Goal: Task Accomplishment & Management: Complete application form

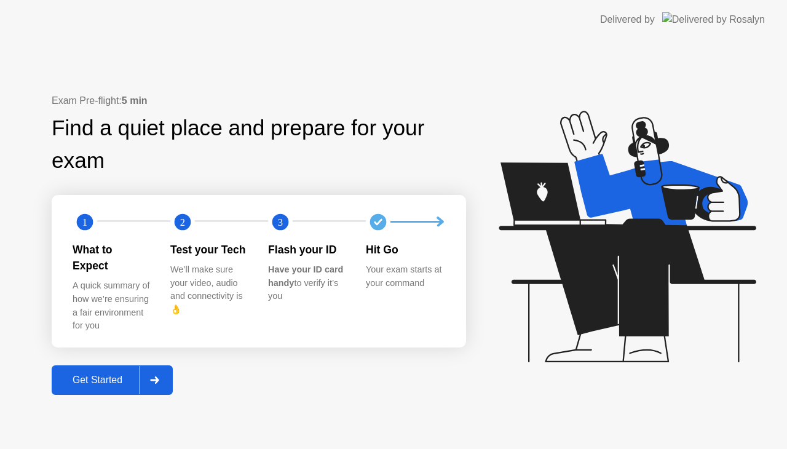
click at [96, 374] on div "Get Started" at bounding box center [97, 379] width 84 height 11
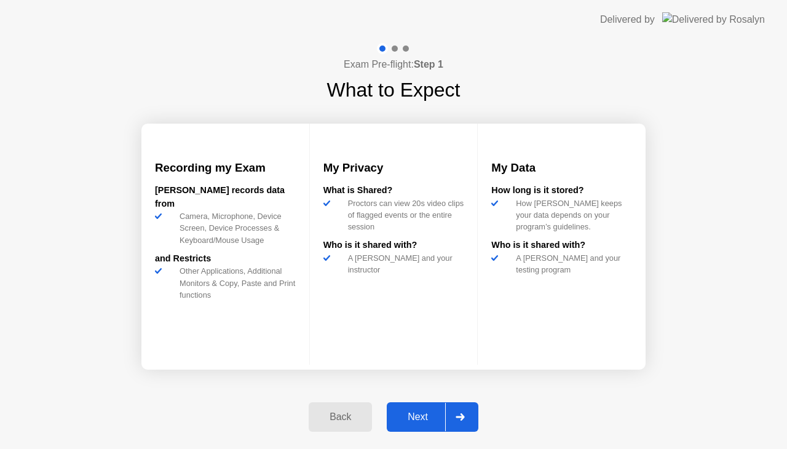
click at [422, 411] on div "Next" at bounding box center [417, 416] width 55 height 11
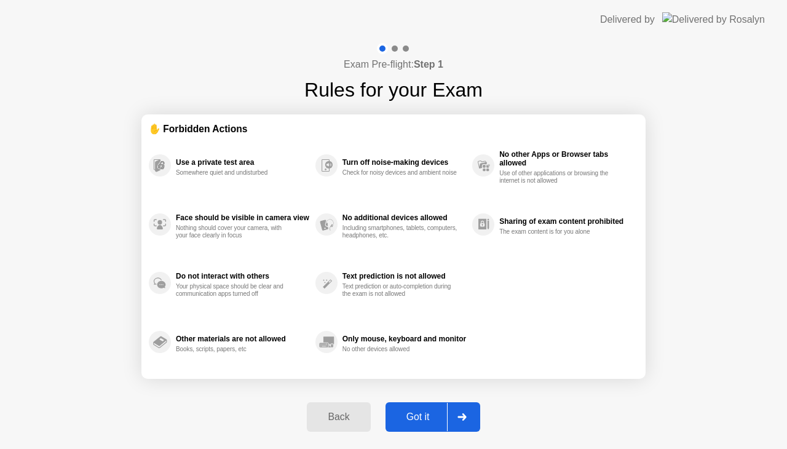
click at [422, 411] on div "Got it" at bounding box center [418, 416] width 58 height 11
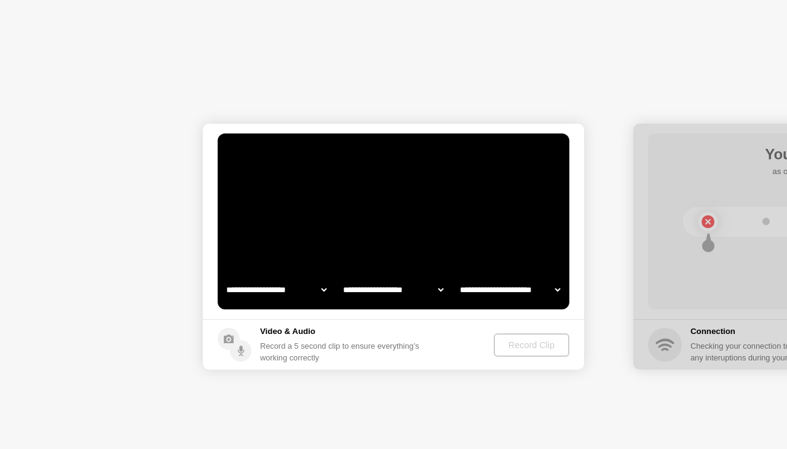
select select "**********"
select select "*******"
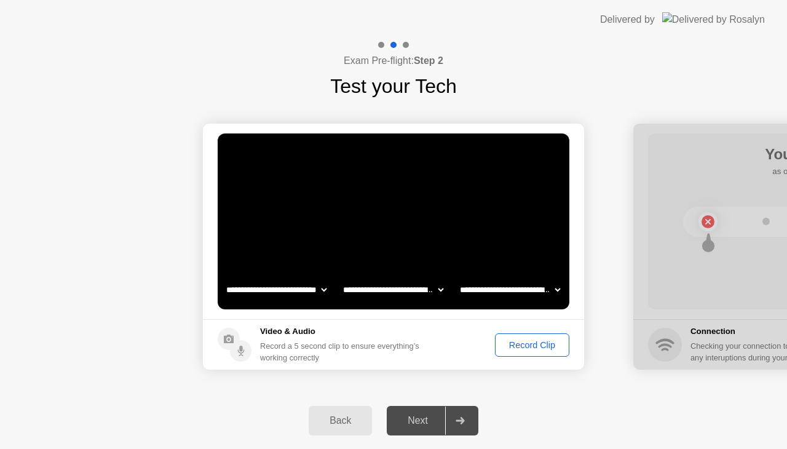
click at [420, 425] on div "Next" at bounding box center [417, 420] width 55 height 11
click at [541, 350] on div "Record Clip" at bounding box center [532, 345] width 66 height 10
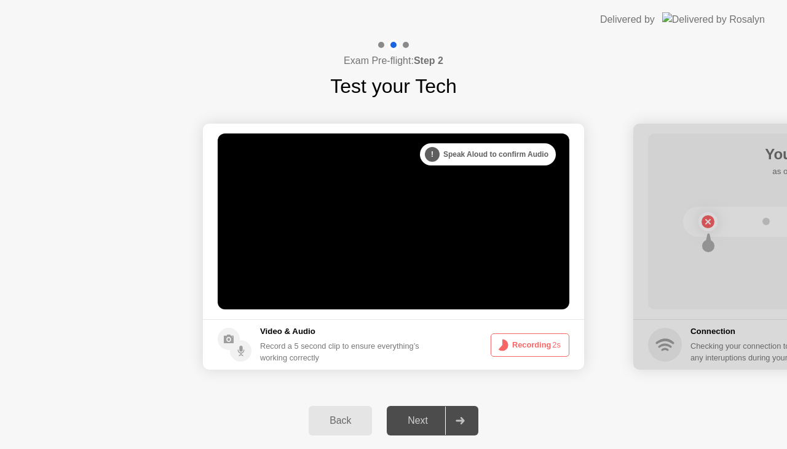
click at [541, 350] on button "Recording 2s" at bounding box center [530, 344] width 79 height 23
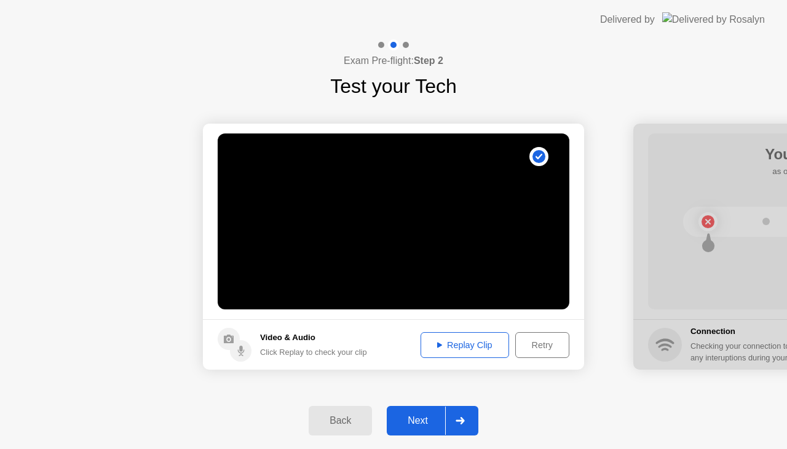
click at [466, 423] on div at bounding box center [460, 420] width 30 height 28
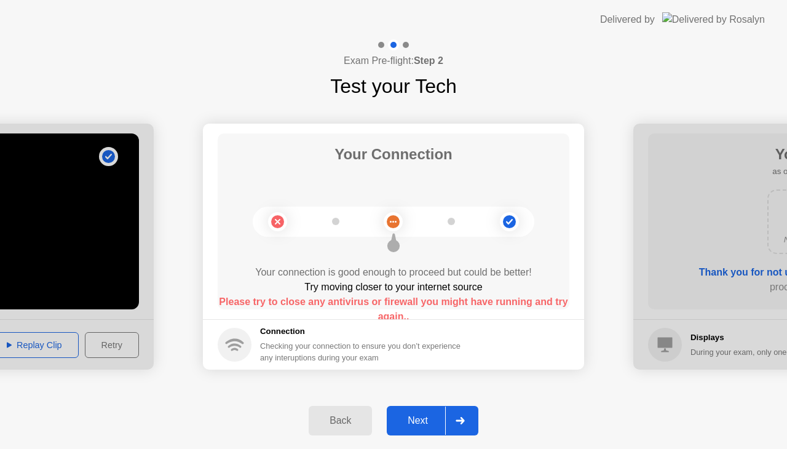
click at [424, 422] on div "Next" at bounding box center [417, 420] width 55 height 11
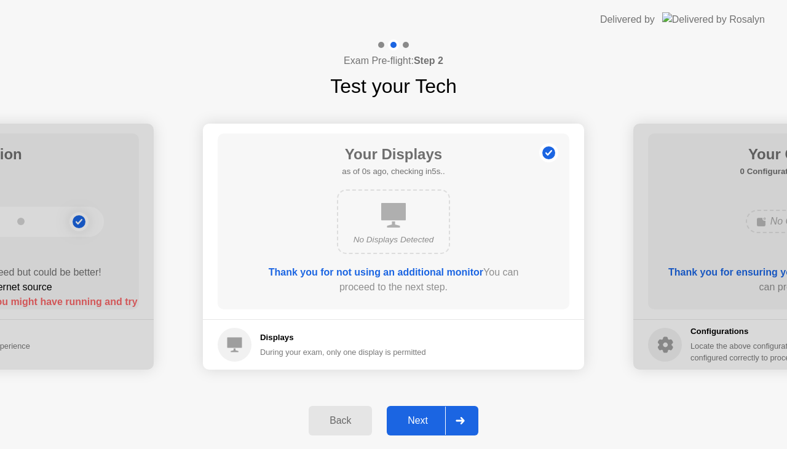
click at [424, 422] on div "Next" at bounding box center [417, 420] width 55 height 11
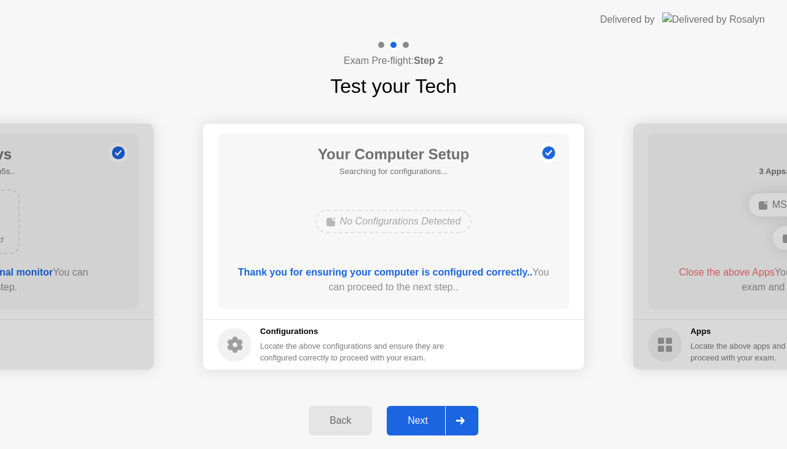
click at [424, 422] on div "Next" at bounding box center [417, 420] width 55 height 11
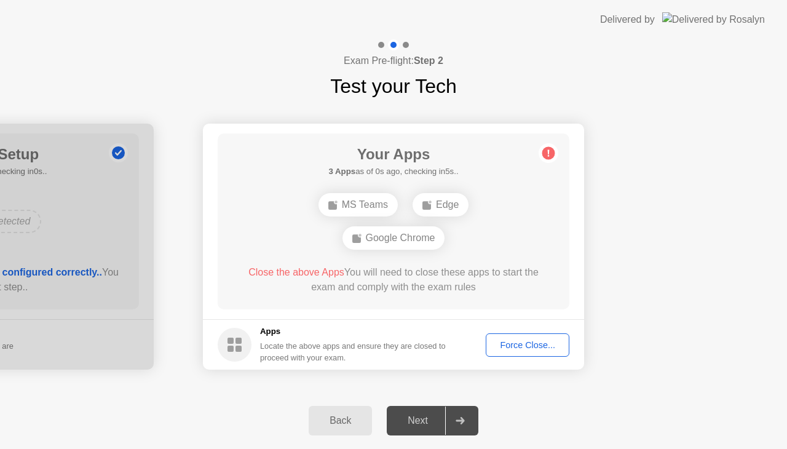
click at [422, 415] on div "Next" at bounding box center [417, 420] width 55 height 11
click at [461, 425] on div at bounding box center [460, 420] width 30 height 28
click at [427, 418] on div "Next" at bounding box center [417, 420] width 55 height 11
click at [516, 342] on div "Force Close..." at bounding box center [527, 345] width 75 height 10
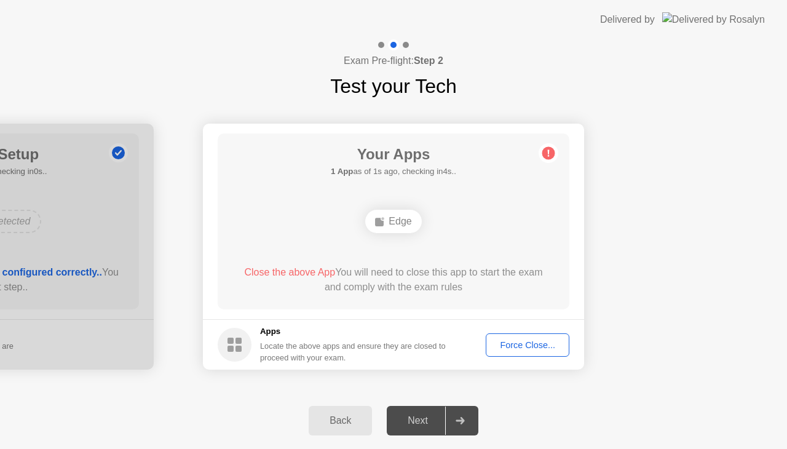
click at [521, 350] on div "Force Close..." at bounding box center [527, 345] width 75 height 10
click at [469, 412] on div at bounding box center [460, 420] width 30 height 28
click at [513, 344] on div "Force Close..." at bounding box center [527, 345] width 75 height 10
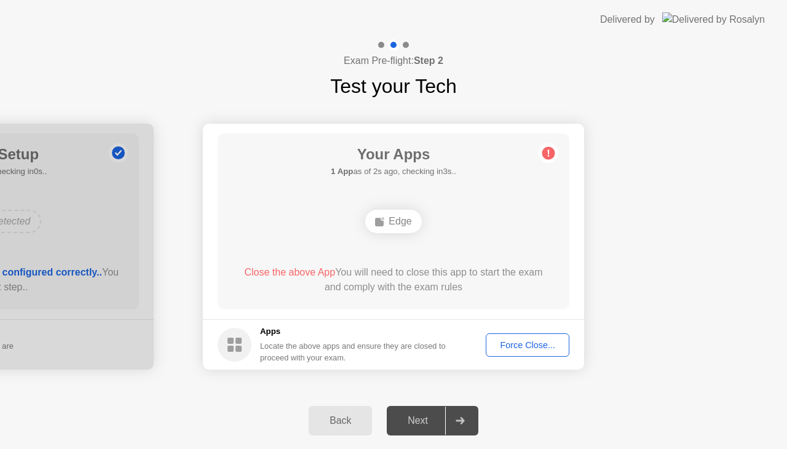
click at [402, 219] on div "Edge" at bounding box center [393, 221] width 56 height 23
click at [515, 336] on button "Force Close..." at bounding box center [528, 344] width 84 height 23
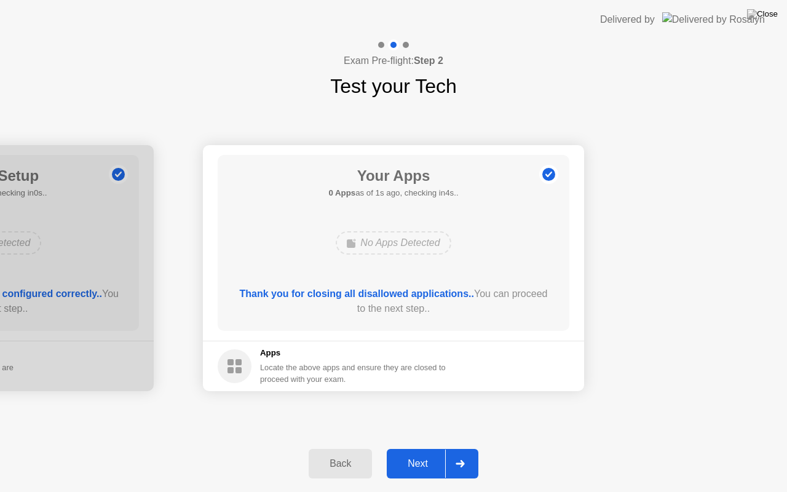
click at [423, 448] on div "Next" at bounding box center [417, 463] width 55 height 11
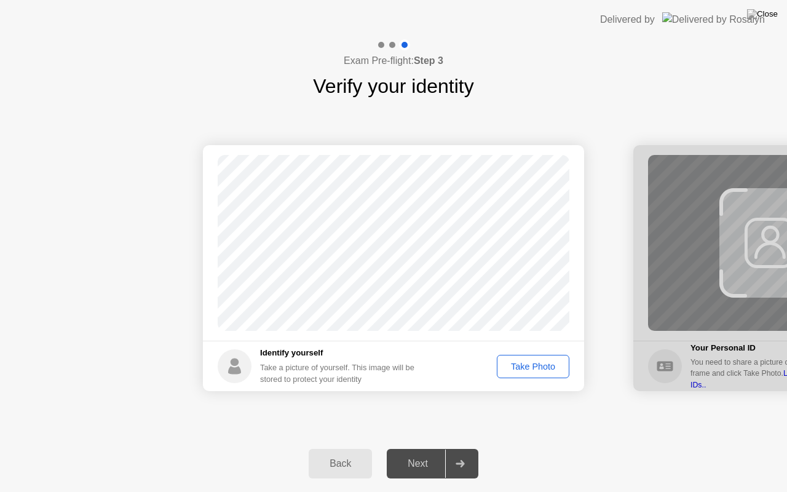
click at [539, 371] on div "Take Photo" at bounding box center [533, 367] width 64 height 10
click at [429, 448] on div "Next" at bounding box center [417, 463] width 55 height 11
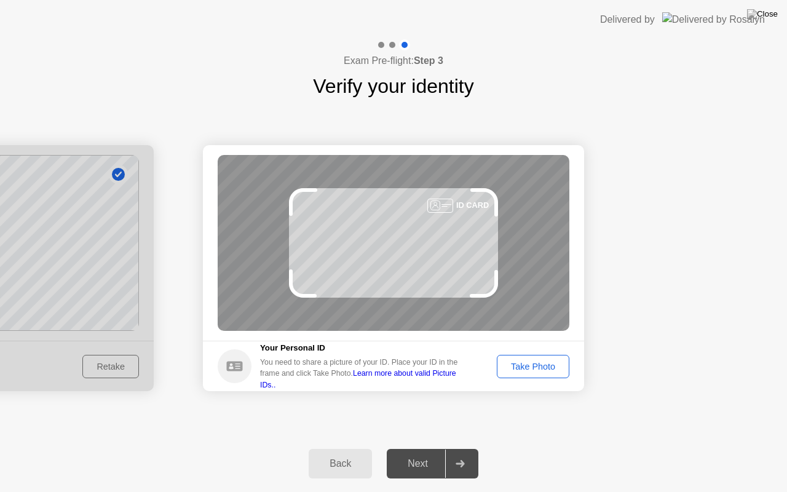
click at [543, 362] on div "Take Photo" at bounding box center [533, 367] width 64 height 10
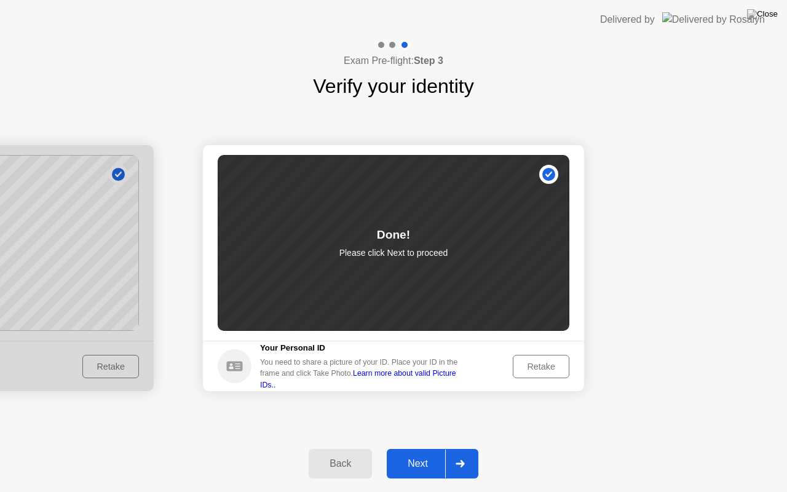
click at [429, 448] on div "Next" at bounding box center [417, 463] width 55 height 11
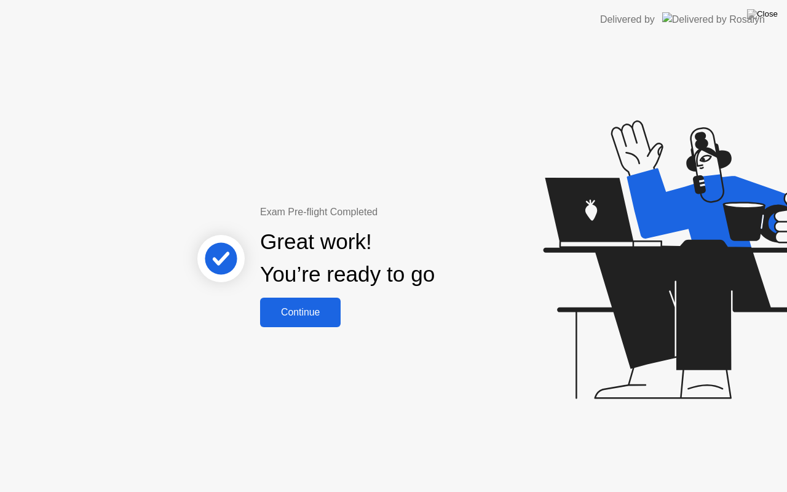
click at [311, 311] on div "Continue" at bounding box center [300, 312] width 73 height 11
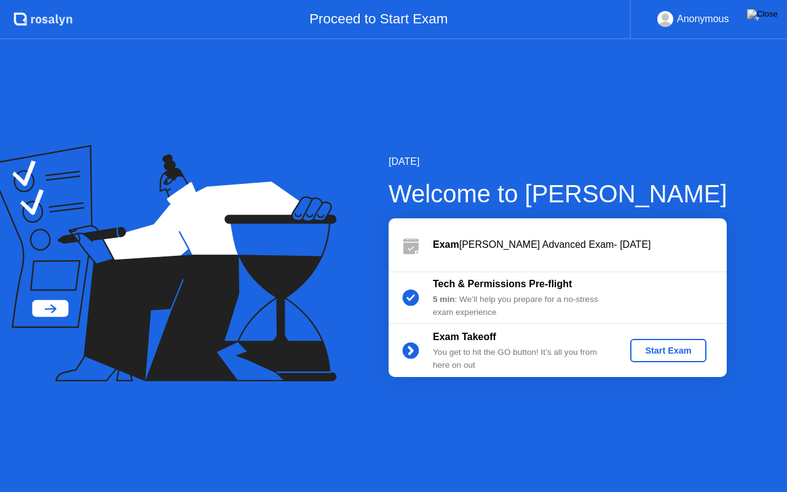
click at [671, 348] on div "Start Exam" at bounding box center [668, 351] width 66 height 10
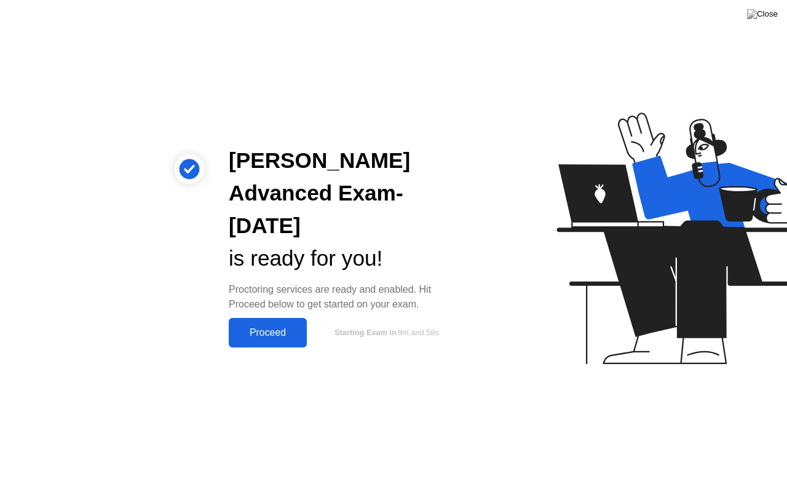
click at [275, 331] on div "Proceed" at bounding box center [267, 332] width 71 height 11
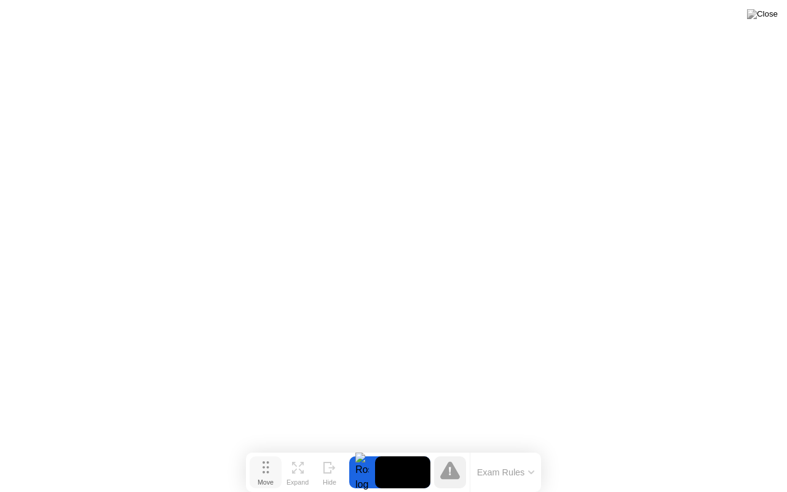
click at [267, 448] on icon at bounding box center [266, 467] width 7 height 12
click at [503, 448] on button "Exam Rules" at bounding box center [505, 472] width 65 height 11
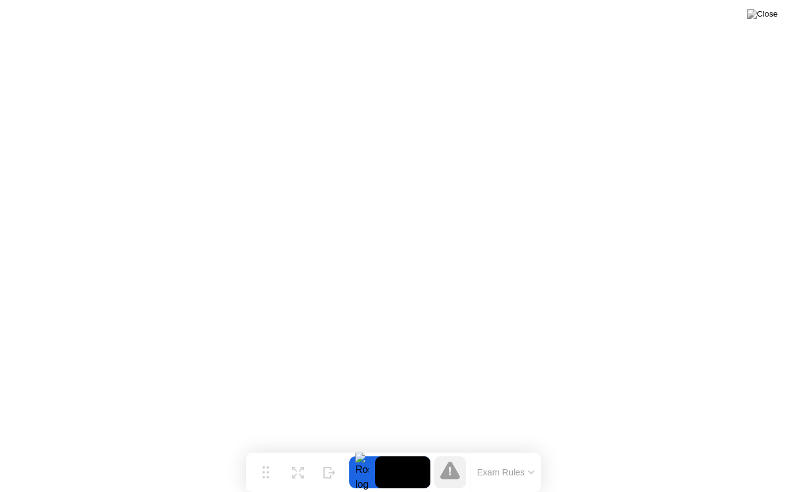
click at [382, 448] on video at bounding box center [402, 472] width 55 height 32
click at [364, 448] on div at bounding box center [362, 472] width 26 height 32
click at [304, 448] on button "Expand" at bounding box center [298, 472] width 32 height 32
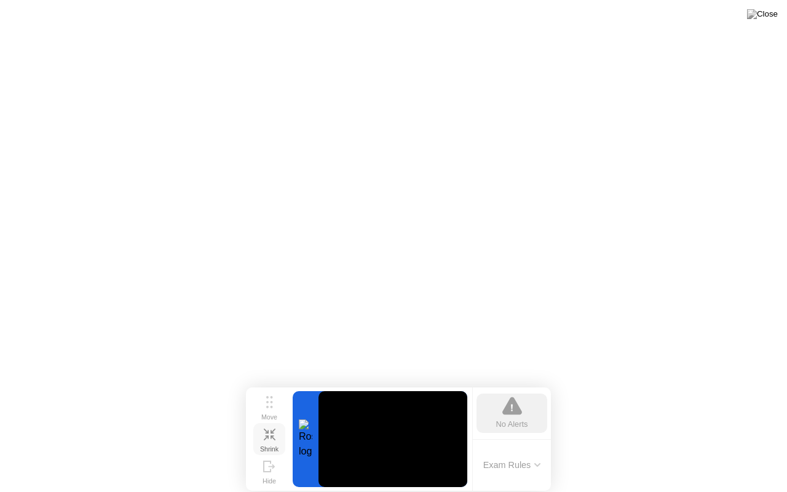
click at [266, 439] on icon at bounding box center [270, 435] width 12 height 12
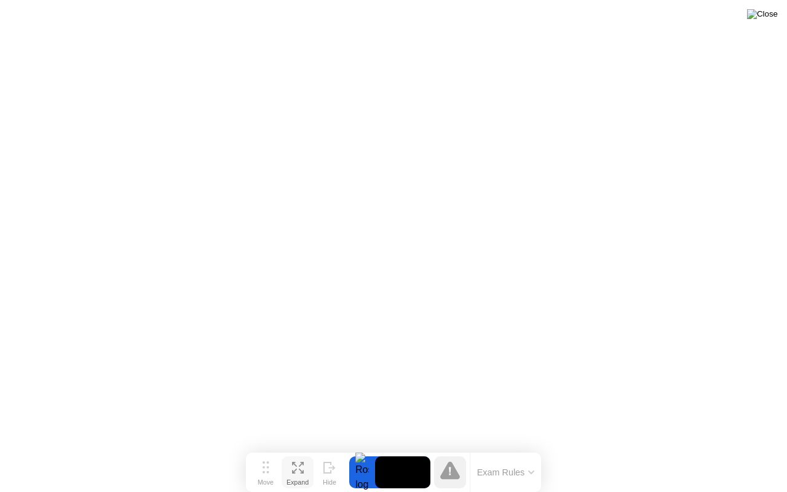
click at [771, 16] on img at bounding box center [762, 14] width 31 height 10
click at [453, 448] on icon at bounding box center [450, 470] width 20 height 18
click at [492, 448] on button "Exam Rules" at bounding box center [505, 472] width 65 height 11
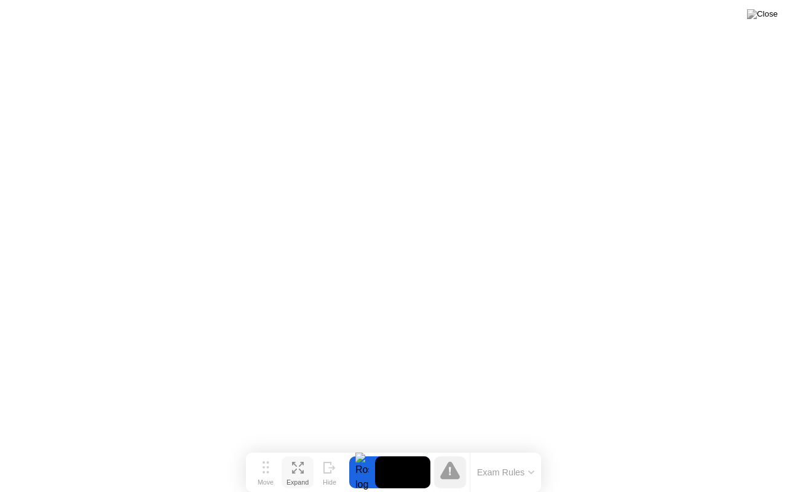
click at [382, 448] on video at bounding box center [402, 472] width 55 height 32
click at [365, 448] on div at bounding box center [362, 472] width 26 height 32
click at [425, 448] on video at bounding box center [402, 472] width 55 height 32
click at [446, 448] on icon at bounding box center [450, 470] width 20 height 18
click at [767, 19] on img at bounding box center [762, 14] width 31 height 10
